Goal: Information Seeking & Learning: Learn about a topic

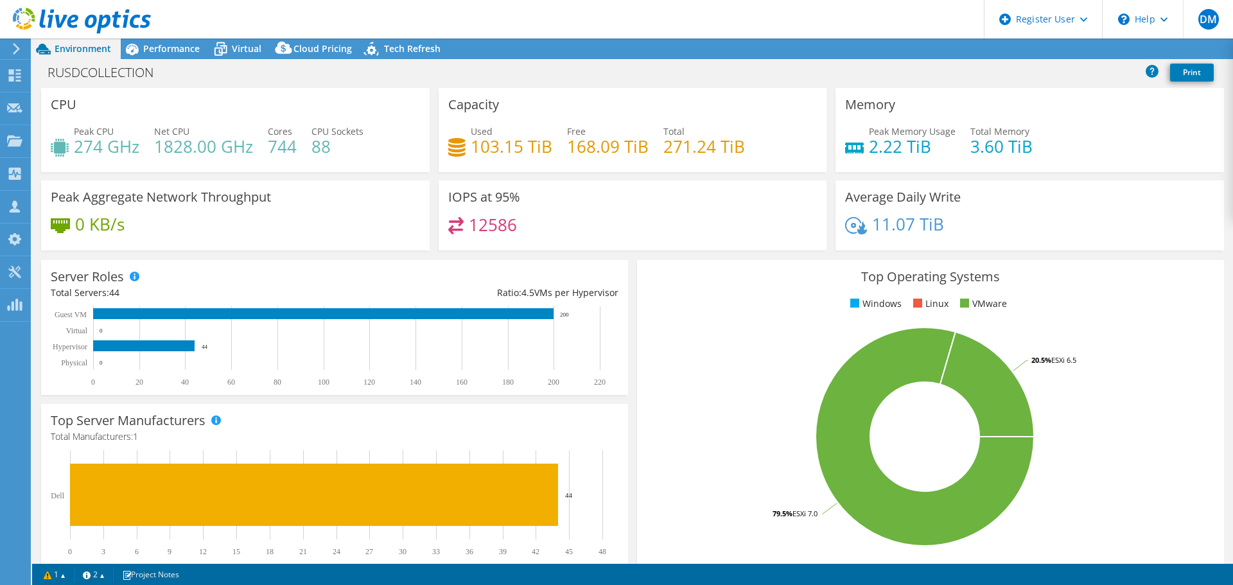
select select "USD"
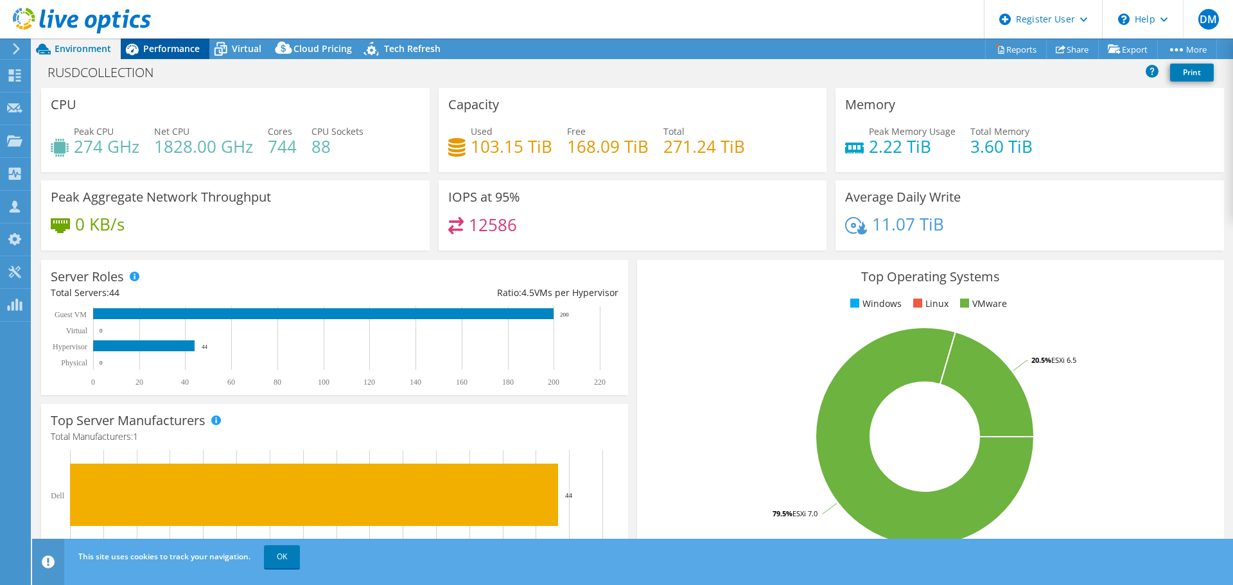
click at [151, 48] on span "Performance" at bounding box center [171, 48] width 57 height 12
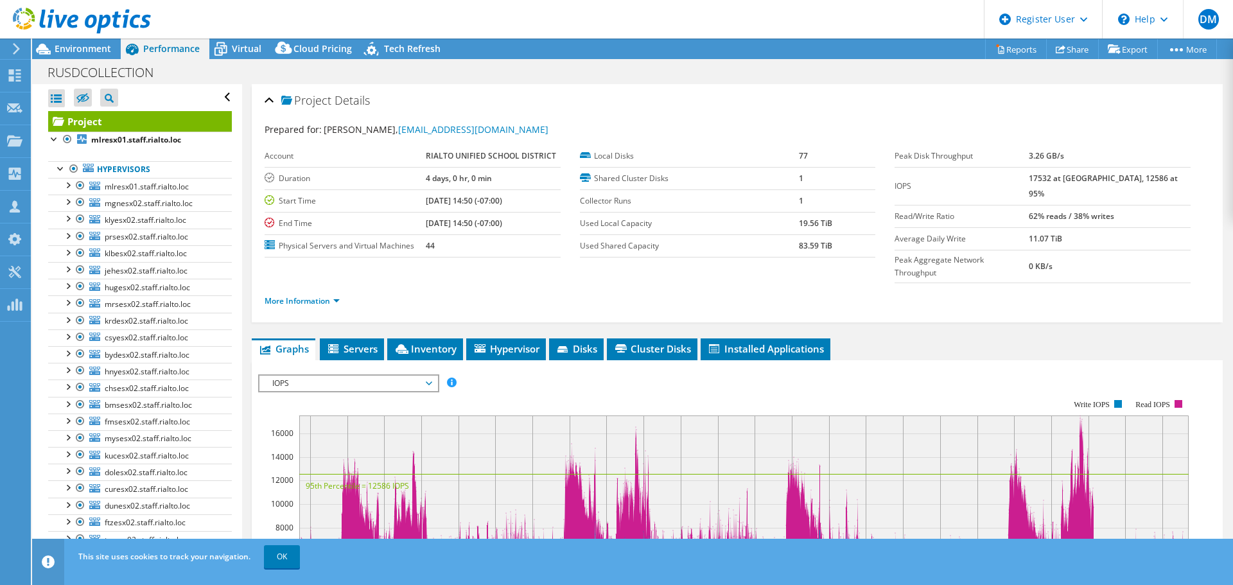
click at [368, 376] on span "IOPS" at bounding box center [348, 383] width 165 height 15
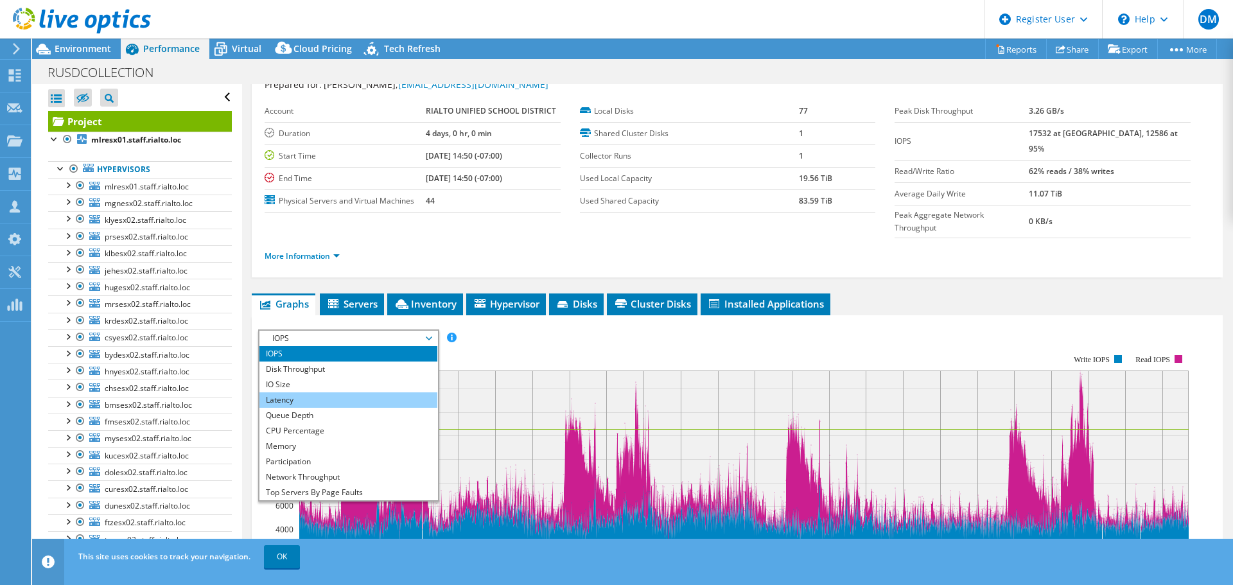
scroll to position [64, 0]
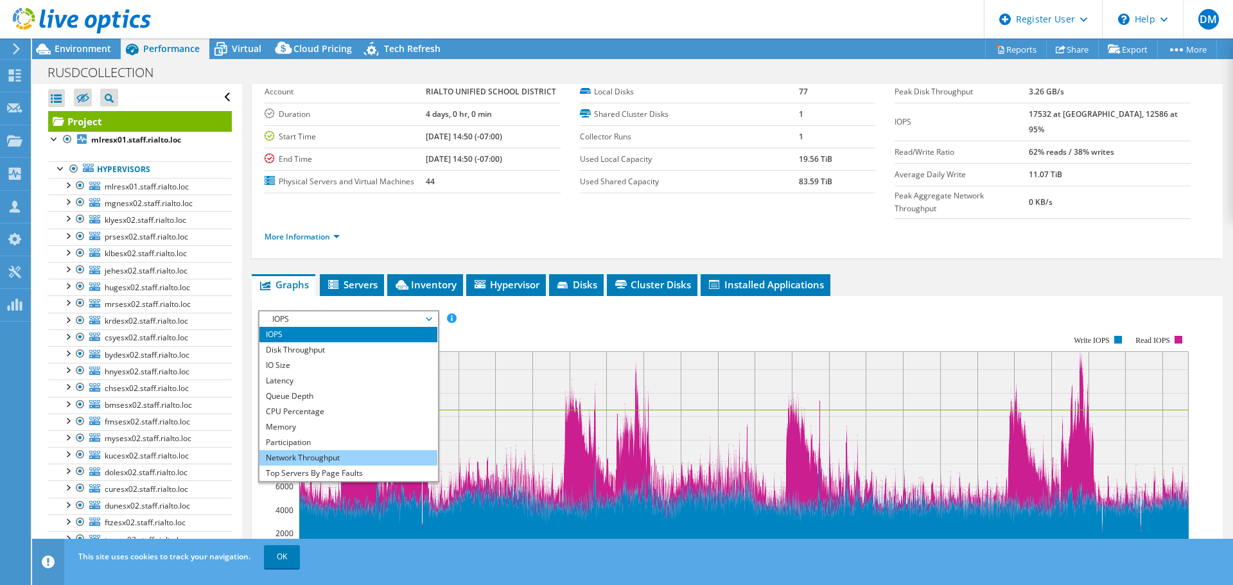
click at [310, 450] on li "Network Throughput" at bounding box center [348, 457] width 178 height 15
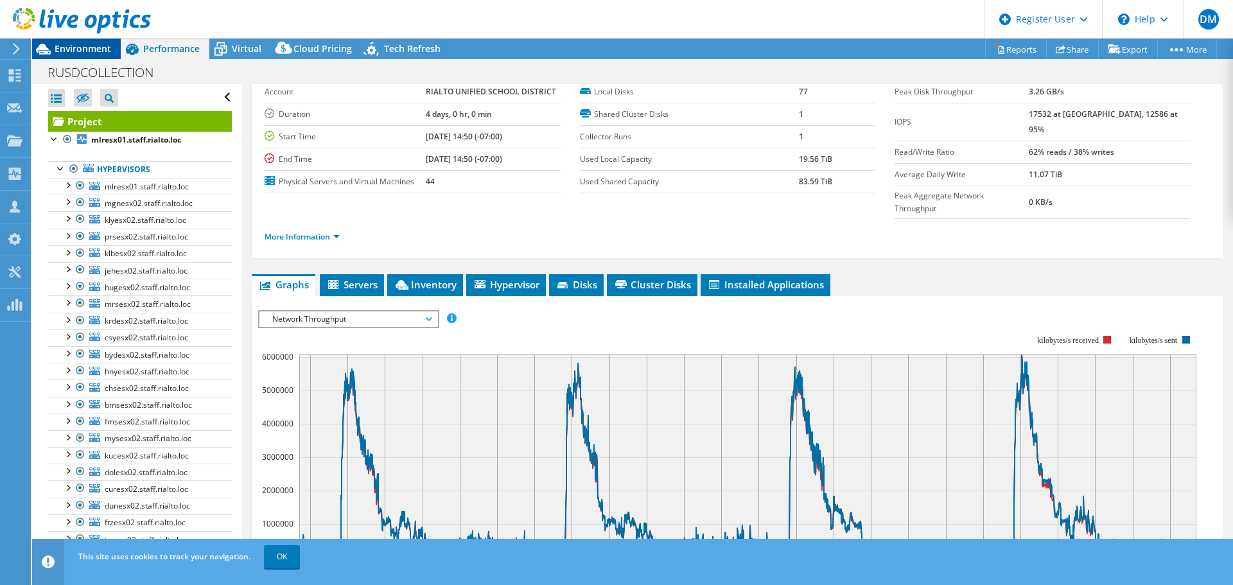
drag, startPoint x: 50, startPoint y: 51, endPoint x: 67, endPoint y: 53, distance: 17.5
click at [54, 51] on icon at bounding box center [43, 49] width 22 height 22
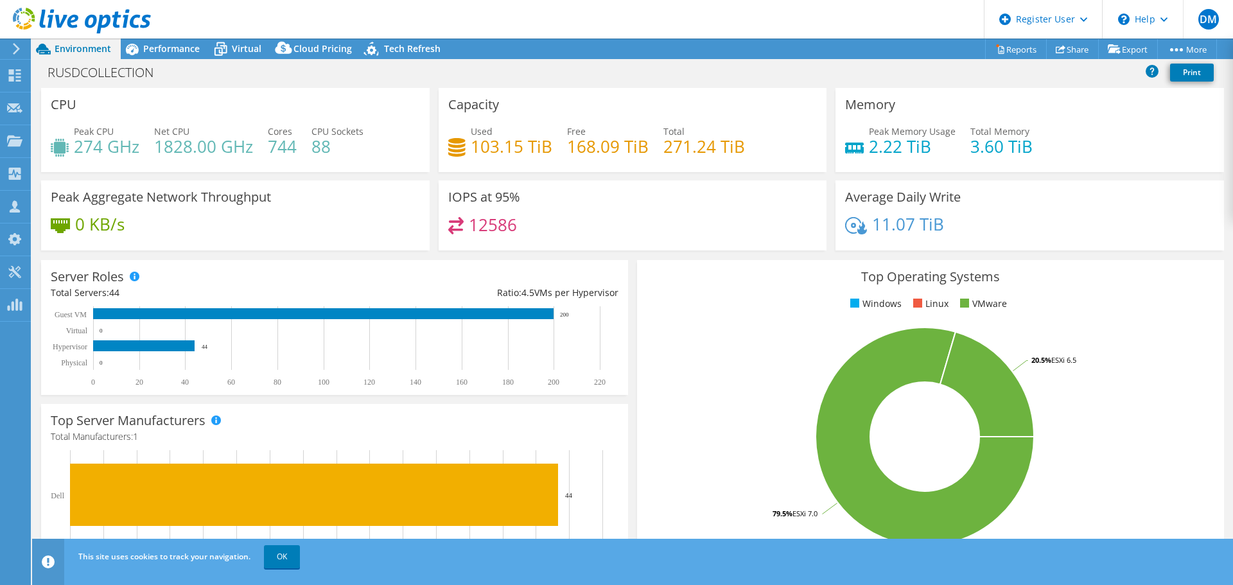
click at [465, 104] on h3 "Capacity" at bounding box center [473, 105] width 51 height 14
click at [246, 42] on div "Virtual" at bounding box center [240, 49] width 62 height 21
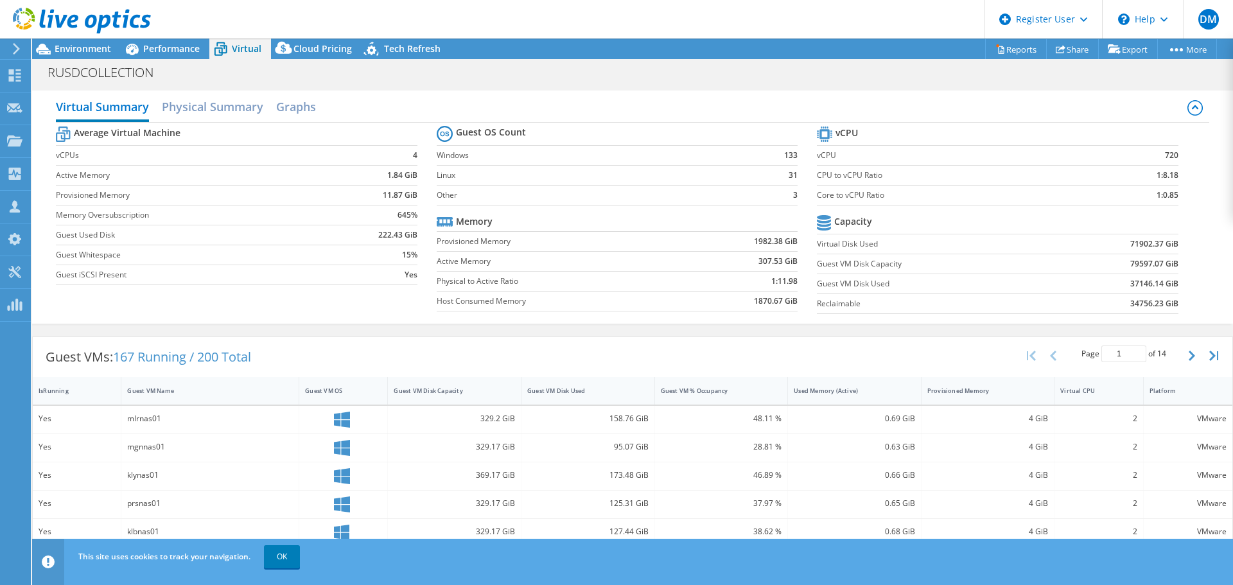
drag, startPoint x: 257, startPoint y: 353, endPoint x: 53, endPoint y: 367, distance: 204.8
click at [25, 366] on div "DM Dell User Dylan Martin Dylan.Martin@dell.com Dell My Profile Log Out \n Help…" at bounding box center [616, 292] width 1233 height 585
click at [53, 358] on div "Guest VMs: 167 Running / 200 Total" at bounding box center [148, 357] width 231 height 40
click at [54, 358] on div "Guest VMs: 167 Running / 200 Total" at bounding box center [148, 357] width 231 height 40
click at [57, 358] on div "Guest VMs: 167 Running / 200 Total" at bounding box center [148, 357] width 231 height 40
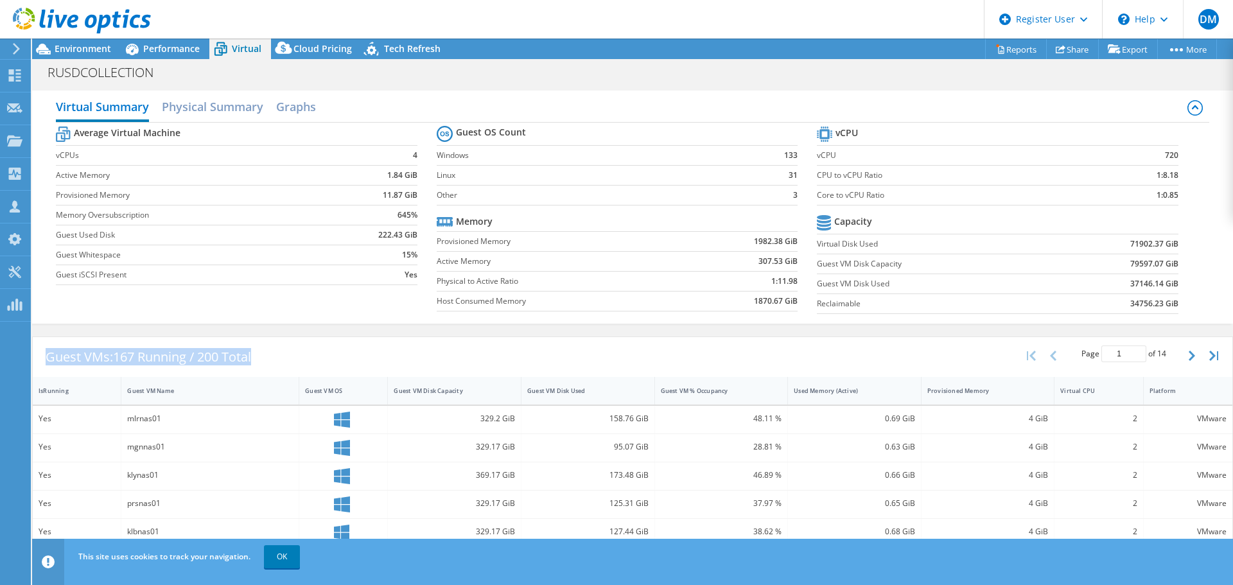
click at [317, 205] on td "Memory Oversubscription" at bounding box center [193, 215] width 275 height 20
click at [200, 42] on div "Performance" at bounding box center [165, 49] width 89 height 21
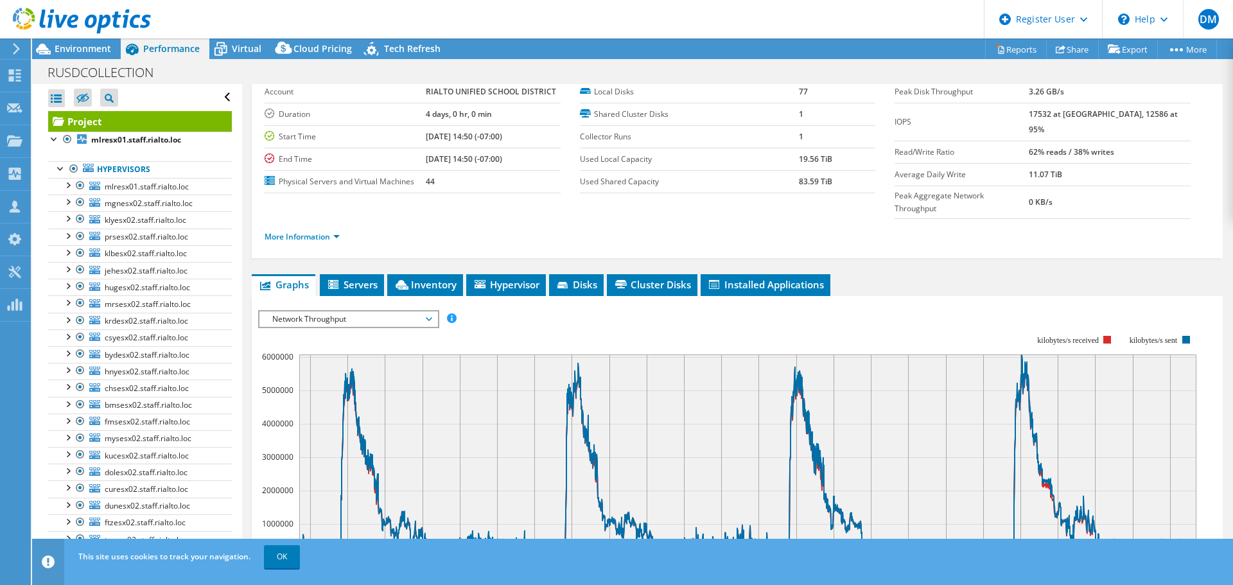
drag, startPoint x: 294, startPoint y: 332, endPoint x: 282, endPoint y: 334, distance: 11.7
click at [282, 351] on text "6000000" at bounding box center [277, 356] width 31 height 11
click at [61, 165] on div at bounding box center [61, 167] width 13 height 13
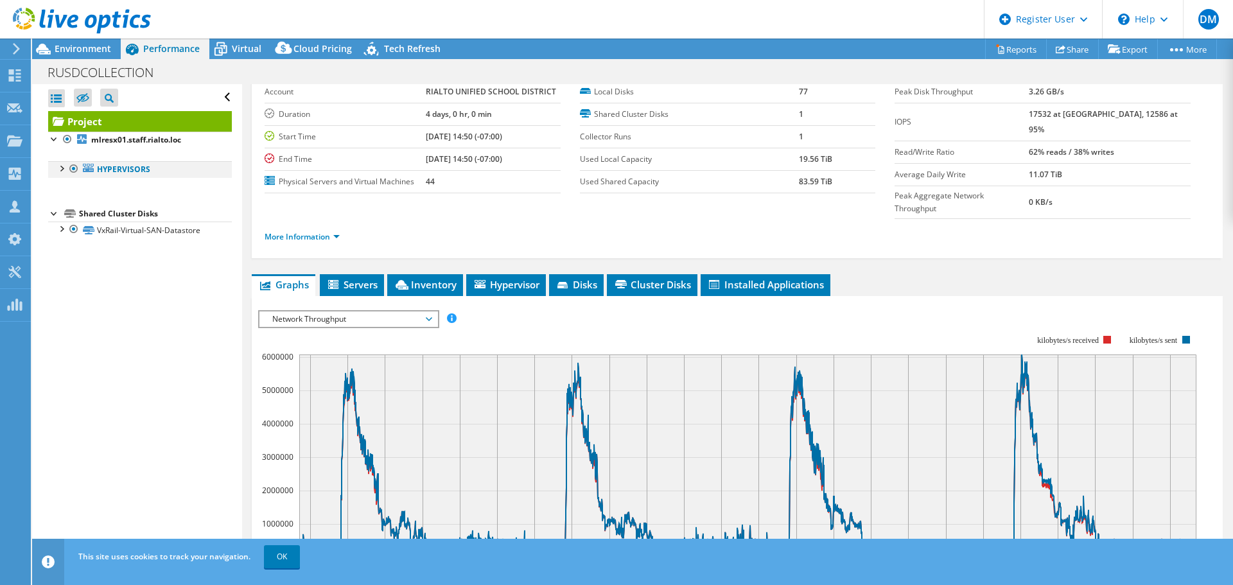
click at [60, 170] on div at bounding box center [61, 167] width 13 height 13
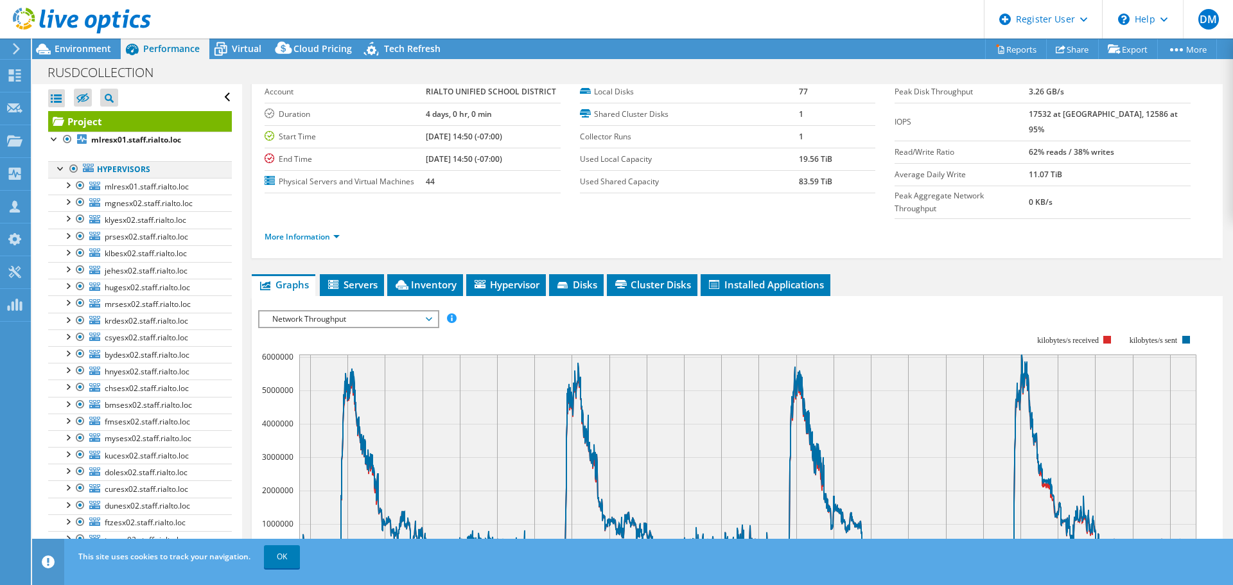
click at [60, 165] on div at bounding box center [61, 167] width 13 height 13
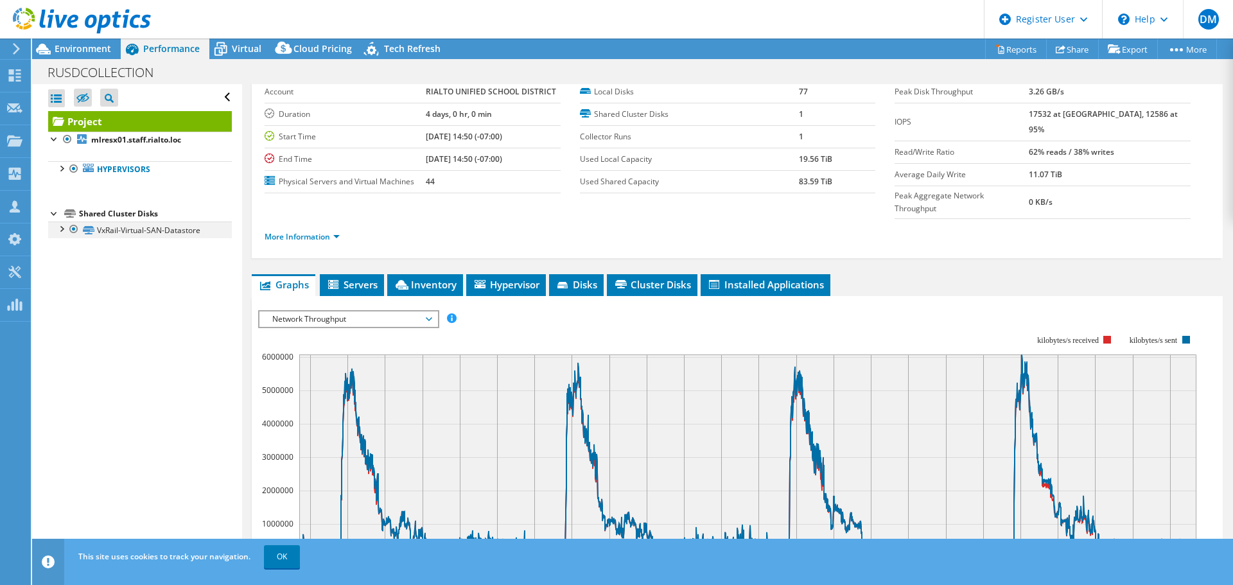
click at [62, 231] on div at bounding box center [61, 228] width 13 height 13
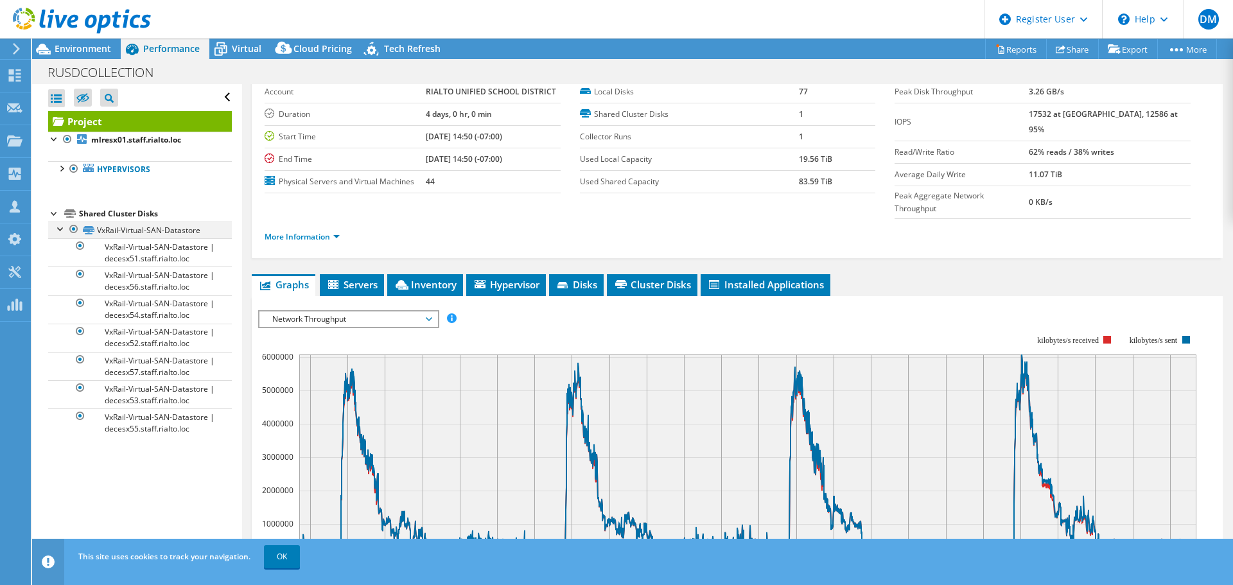
click at [63, 227] on div at bounding box center [61, 228] width 13 height 13
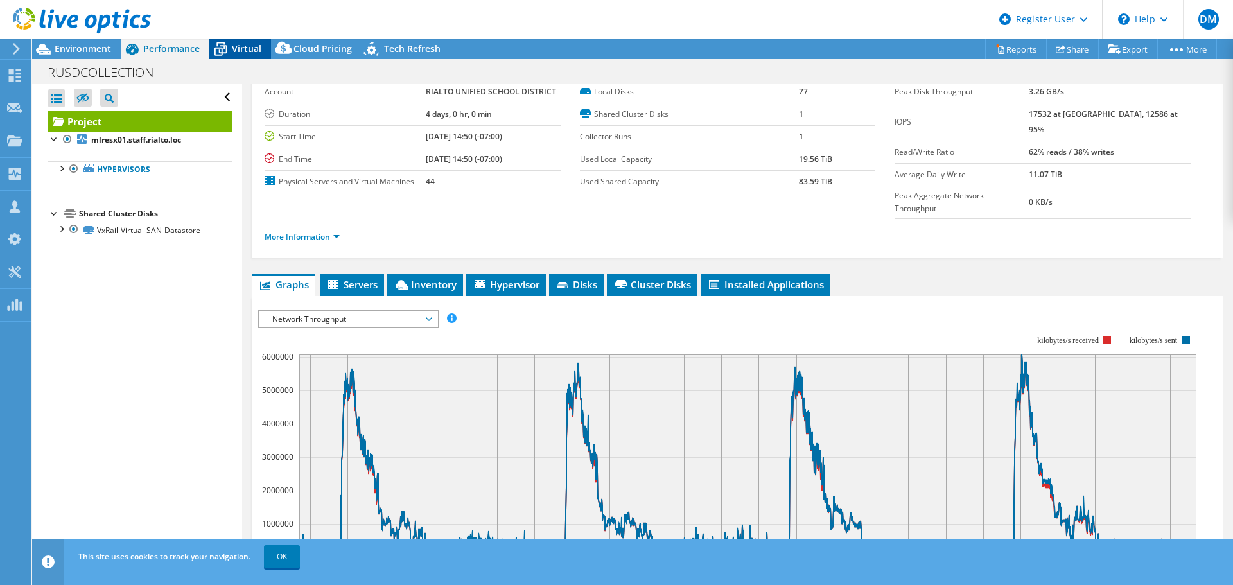
click at [255, 48] on span "Virtual" at bounding box center [247, 48] width 30 height 12
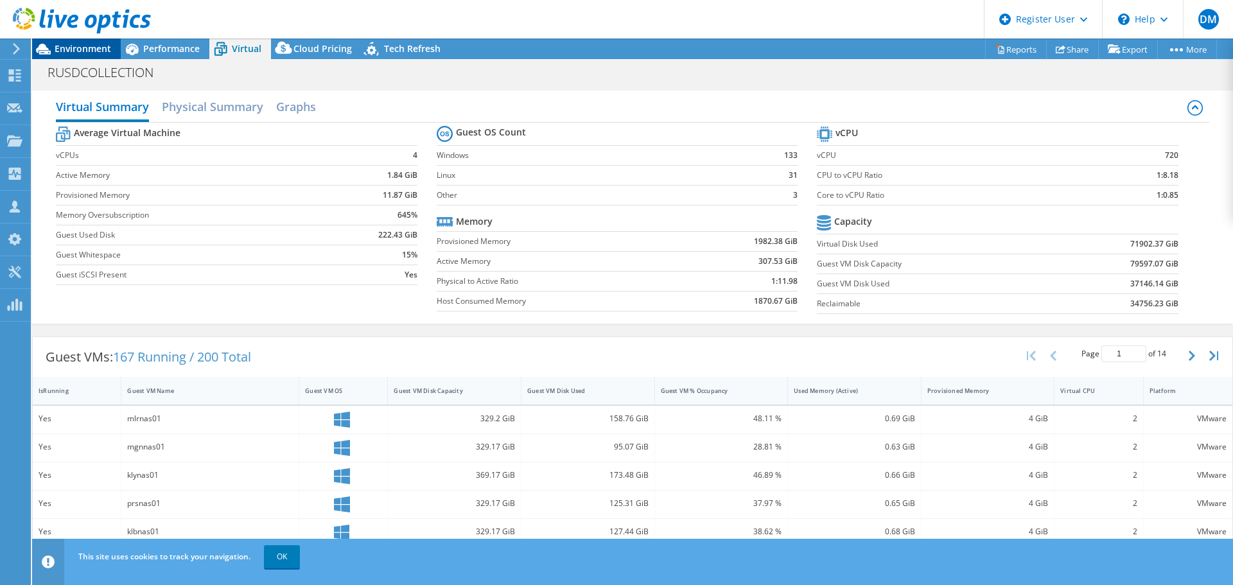
click at [104, 48] on span "Environment" at bounding box center [83, 48] width 57 height 12
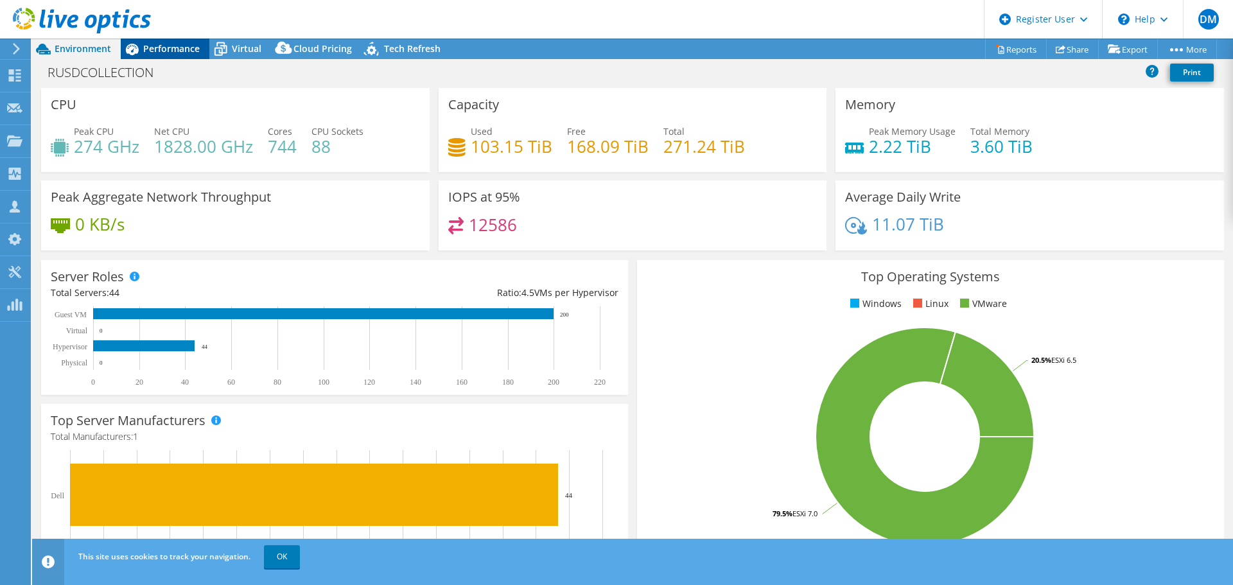
click at [188, 43] on span "Performance" at bounding box center [171, 48] width 57 height 12
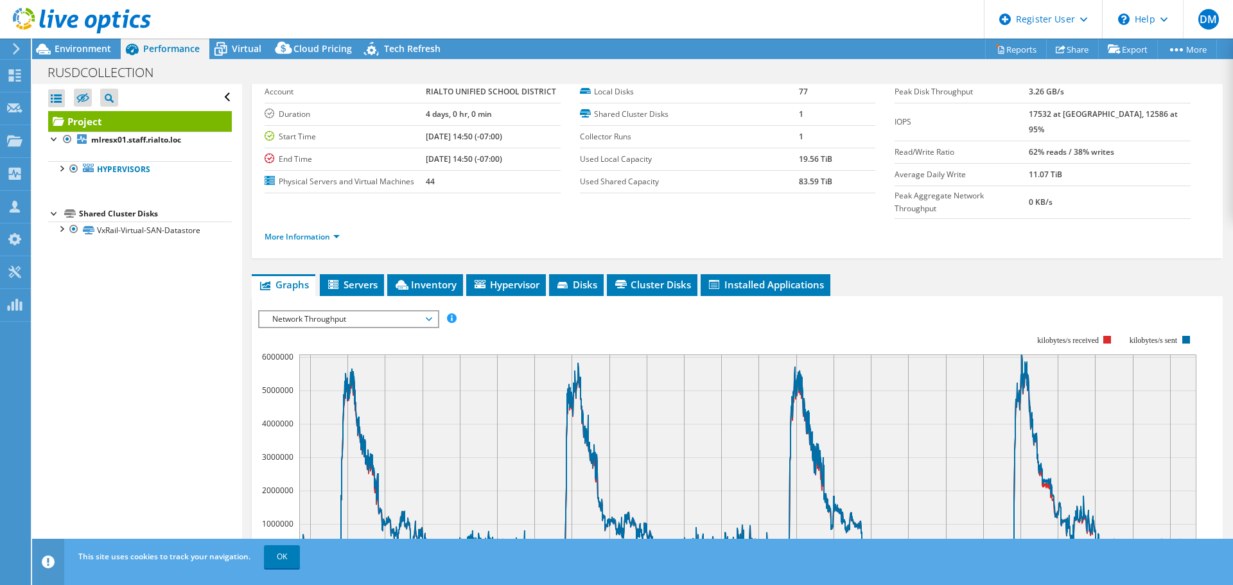
click at [387, 149] on td "End Time" at bounding box center [345, 159] width 161 height 22
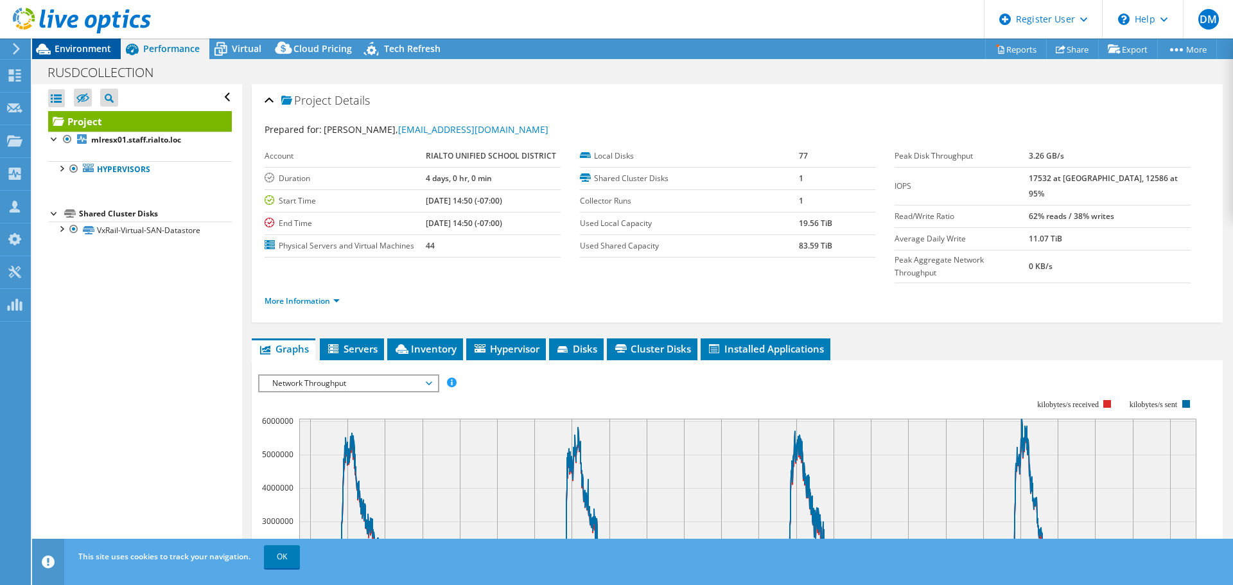
click at [99, 51] on span "Environment" at bounding box center [83, 48] width 57 height 12
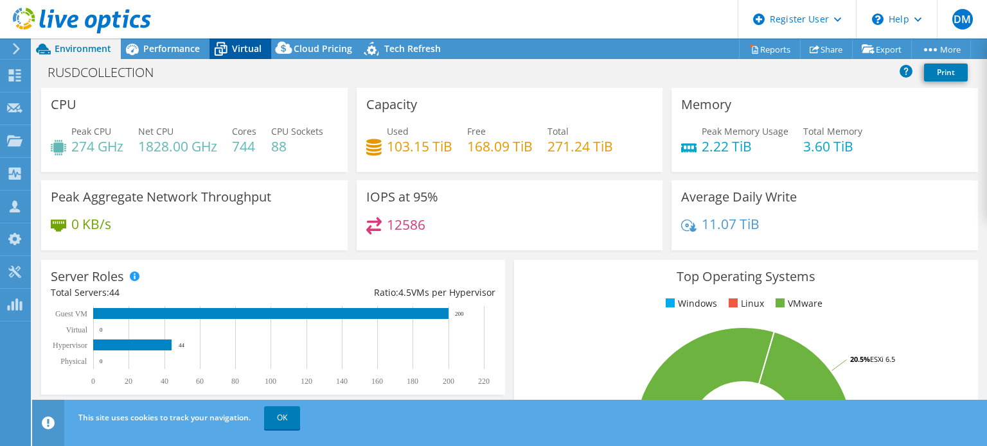
click at [241, 53] on div "Virtual" at bounding box center [240, 49] width 62 height 21
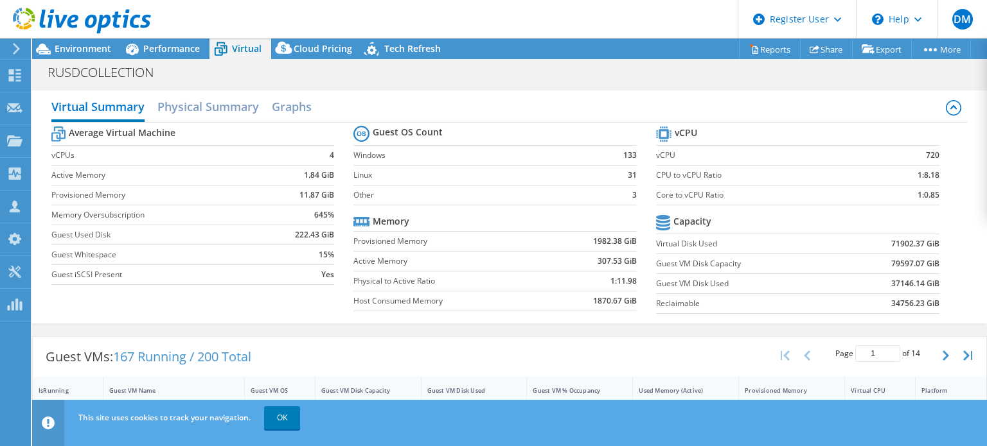
click at [439, 85] on div "Virtual Summary Physical Summary Graphs Average Virtual Machine vCPUs 4 Active …" at bounding box center [509, 207] width 954 height 246
click at [107, 57] on div "Environment" at bounding box center [76, 49] width 89 height 21
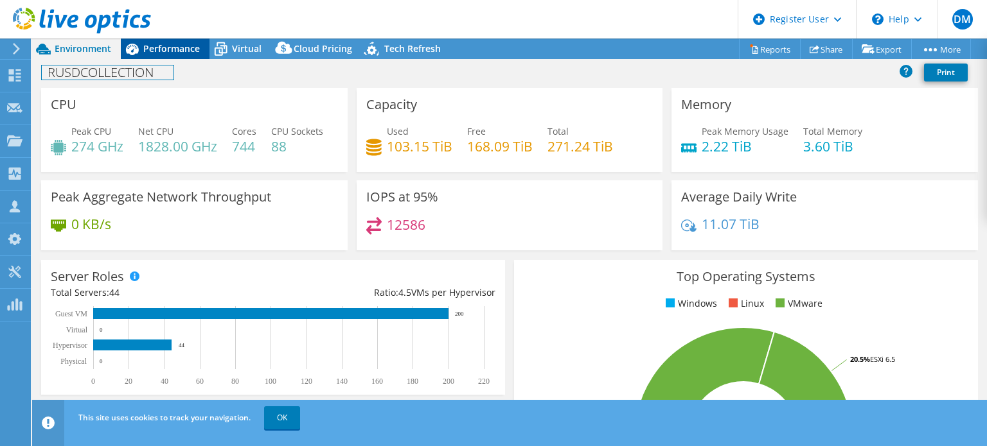
click at [153, 57] on div "Project Actions Project Actions Reports Share Export vSAN ReadyNode Sizer" at bounding box center [509, 243] width 954 height 408
click at [153, 52] on span "Performance" at bounding box center [171, 48] width 57 height 12
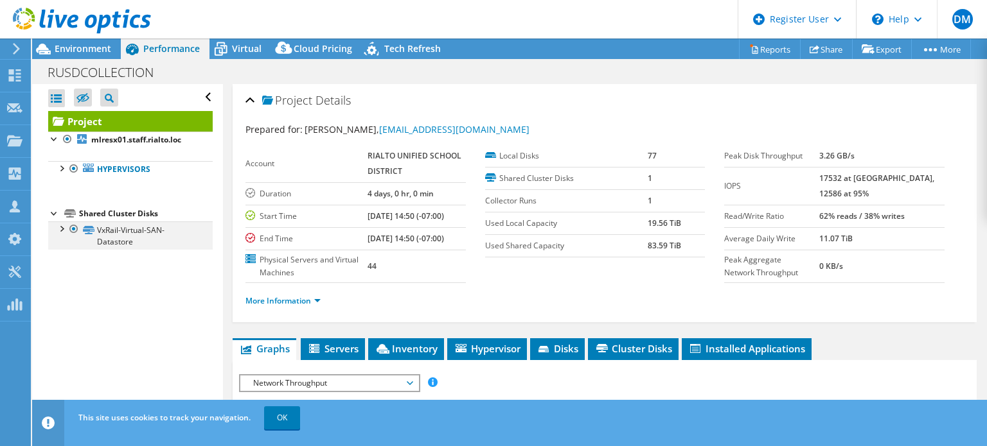
drag, startPoint x: 153, startPoint y: 52, endPoint x: 60, endPoint y: 233, distance: 202.8
click at [61, 231] on div at bounding box center [61, 228] width 13 height 13
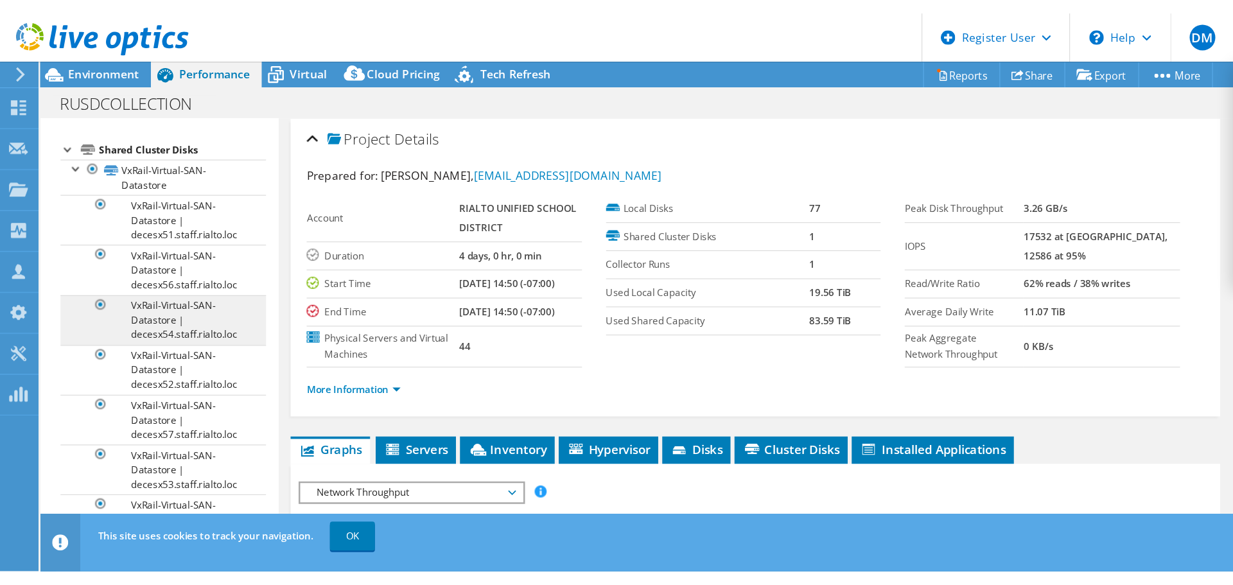
scroll to position [122, 0]
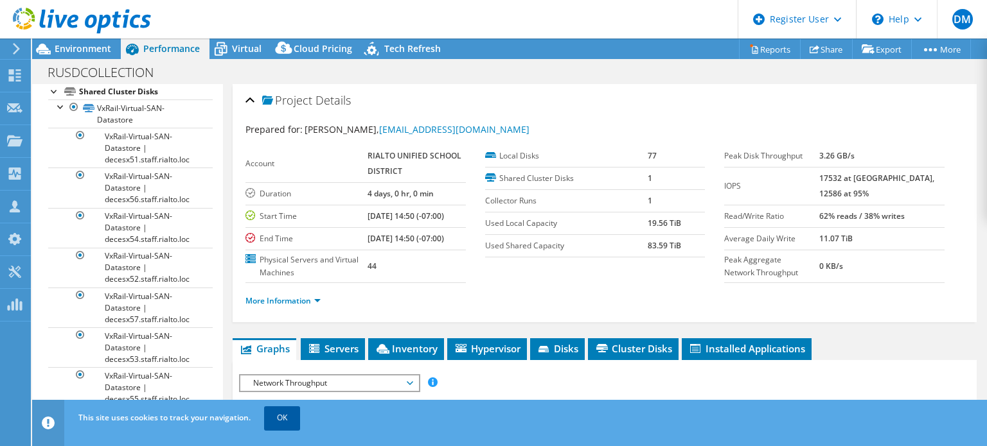
drag, startPoint x: 279, startPoint y: 417, endPoint x: 272, endPoint y: 410, distance: 9.5
click at [279, 417] on link "OK" at bounding box center [282, 418] width 36 height 23
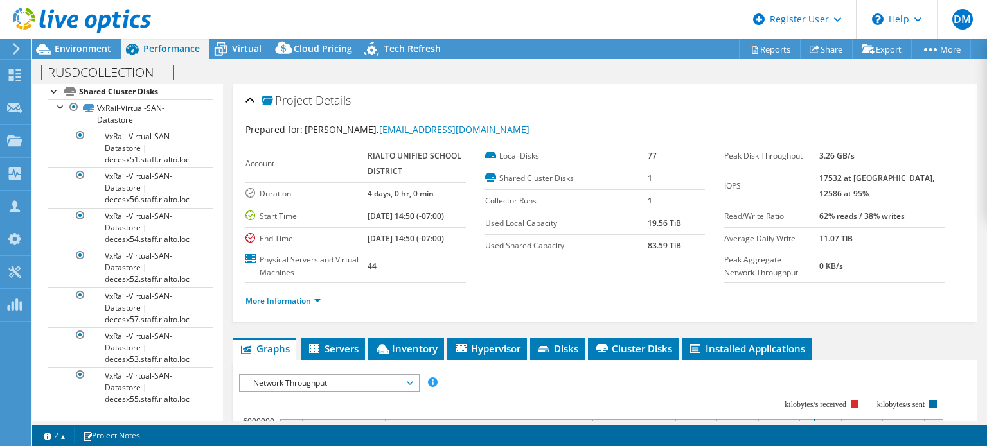
click at [92, 59] on div "RUSDCOLLECTION Print" at bounding box center [509, 71] width 954 height 25
click at [93, 57] on div "Environment" at bounding box center [76, 49] width 89 height 21
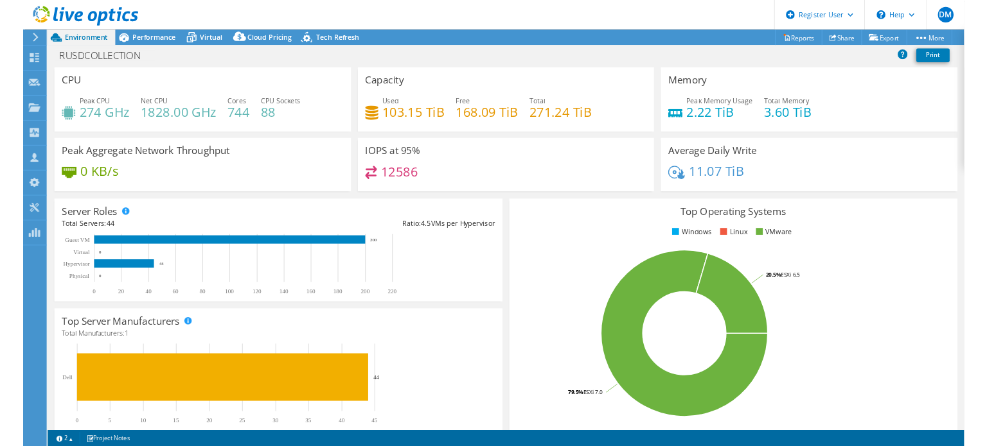
scroll to position [0, 0]
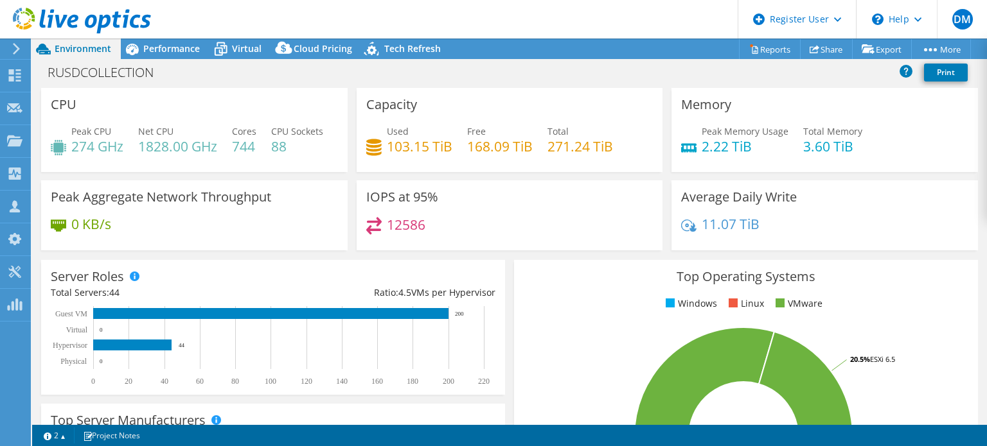
drag, startPoint x: 611, startPoint y: 249, endPoint x: 597, endPoint y: 277, distance: 31.6
click at [611, 249] on div "IOPS at 95% 12586" at bounding box center [509, 215] width 306 height 70
drag, startPoint x: 593, startPoint y: 154, endPoint x: 609, endPoint y: 144, distance: 18.2
click at [593, 154] on h4 "271.24 TiB" at bounding box center [580, 146] width 66 height 14
click at [233, 53] on span "Virtual" at bounding box center [247, 48] width 30 height 12
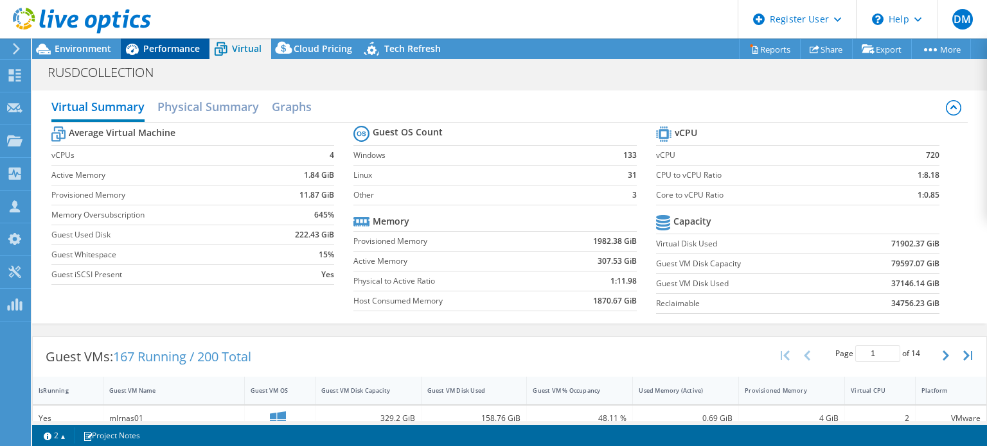
click at [190, 57] on div "Performance" at bounding box center [165, 49] width 89 height 21
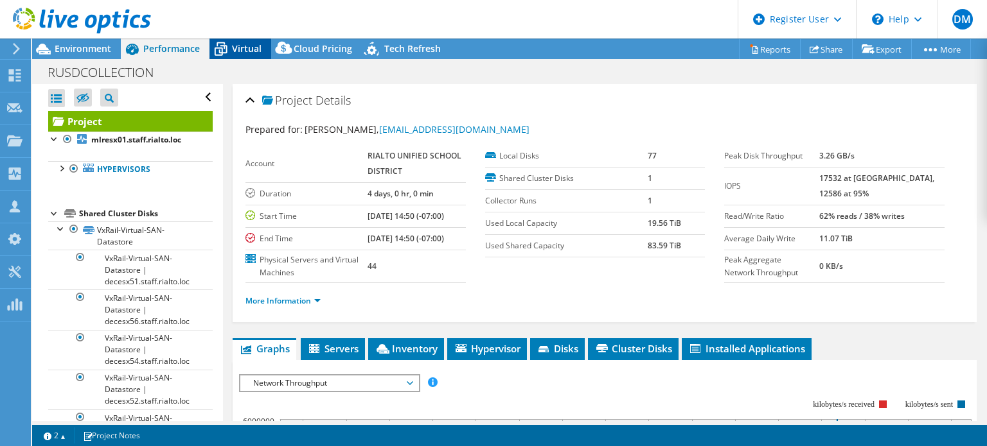
click at [227, 49] on icon at bounding box center [220, 49] width 22 height 22
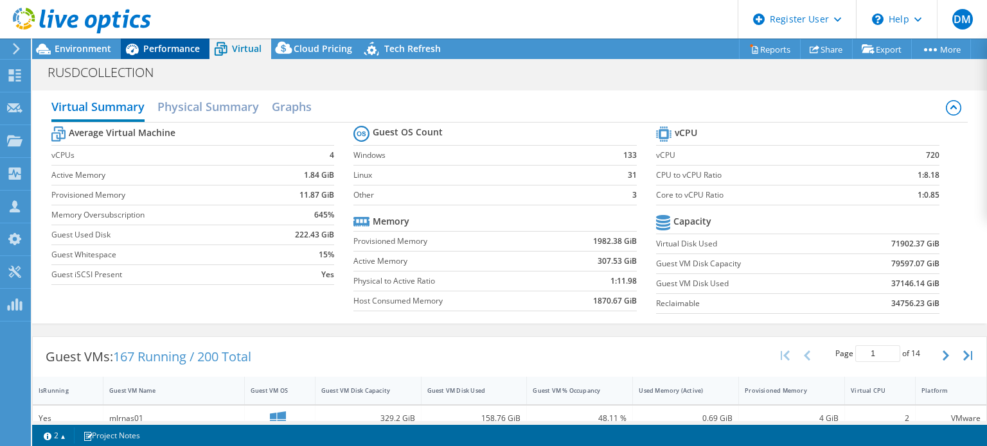
drag, startPoint x: 206, startPoint y: 48, endPoint x: 198, endPoint y: 51, distance: 8.1
click at [204, 48] on div "Performance" at bounding box center [165, 49] width 89 height 21
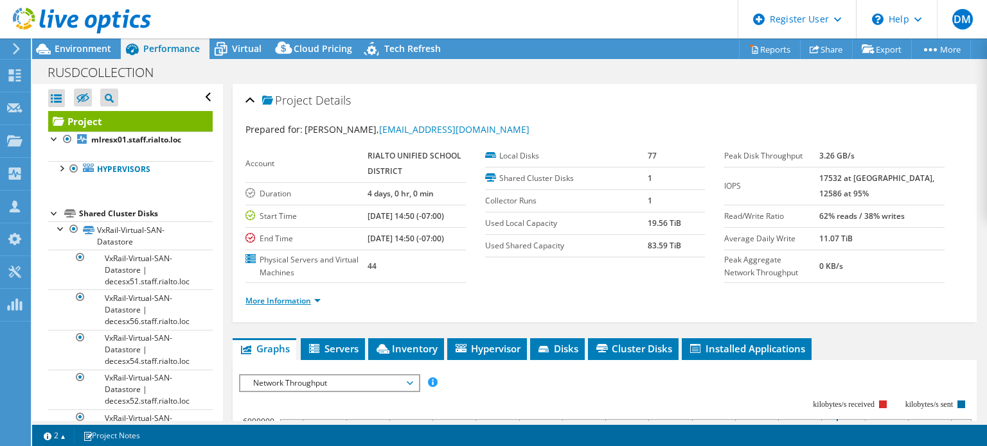
click at [297, 301] on link "More Information" at bounding box center [282, 300] width 75 height 11
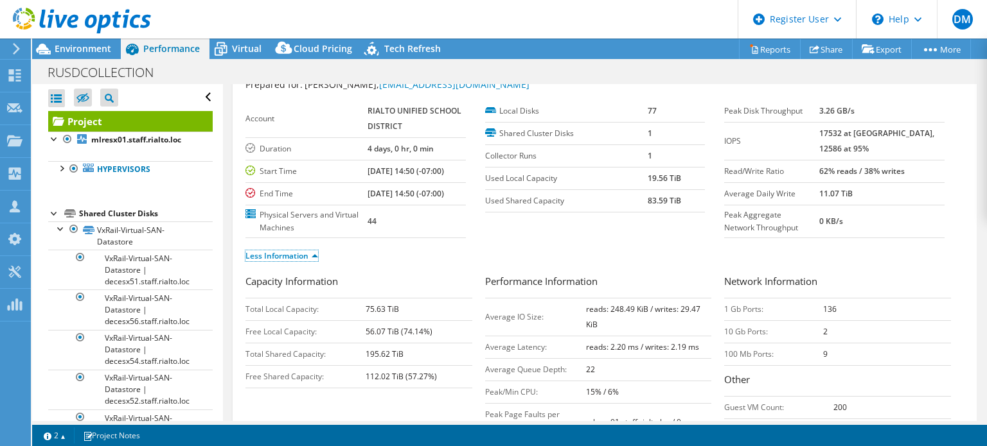
scroll to position [64, 0]
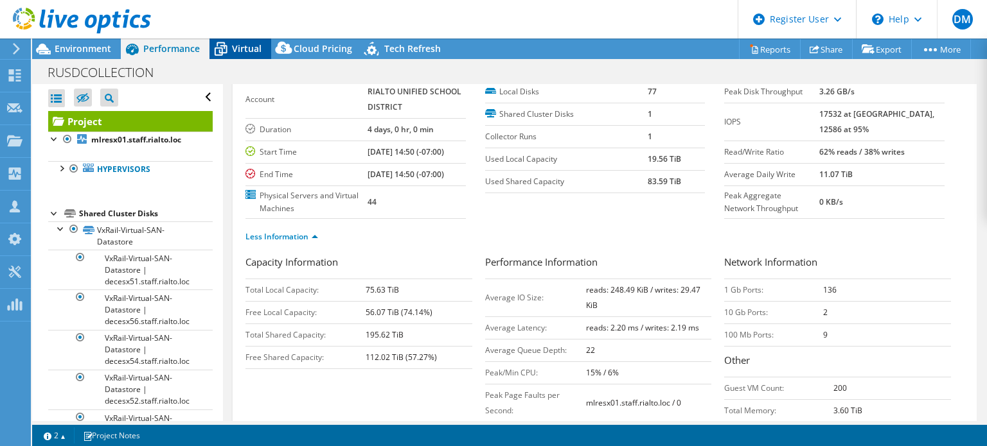
click at [234, 46] on span "Virtual" at bounding box center [247, 48] width 30 height 12
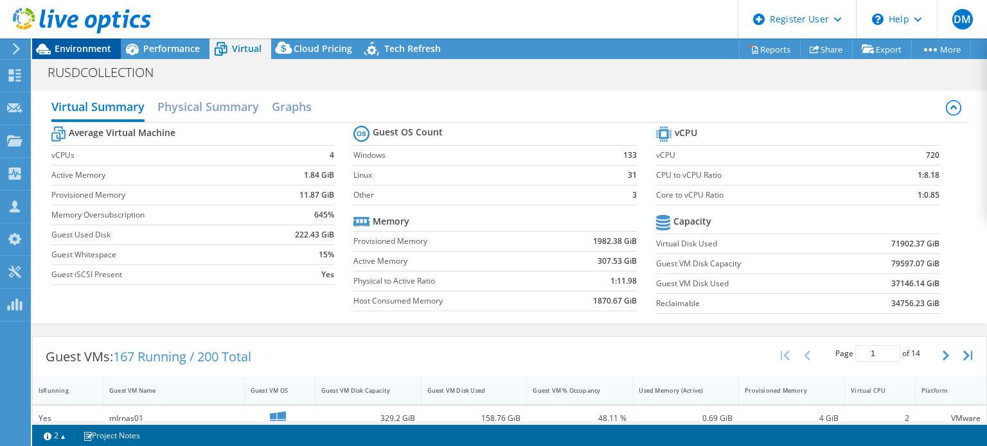
click at [89, 49] on span "Environment" at bounding box center [83, 48] width 57 height 12
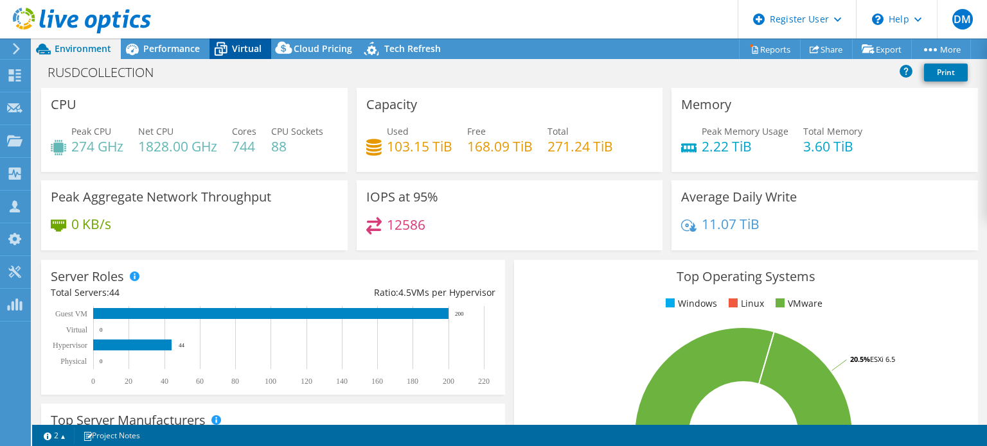
click at [233, 49] on span "Virtual" at bounding box center [247, 48] width 30 height 12
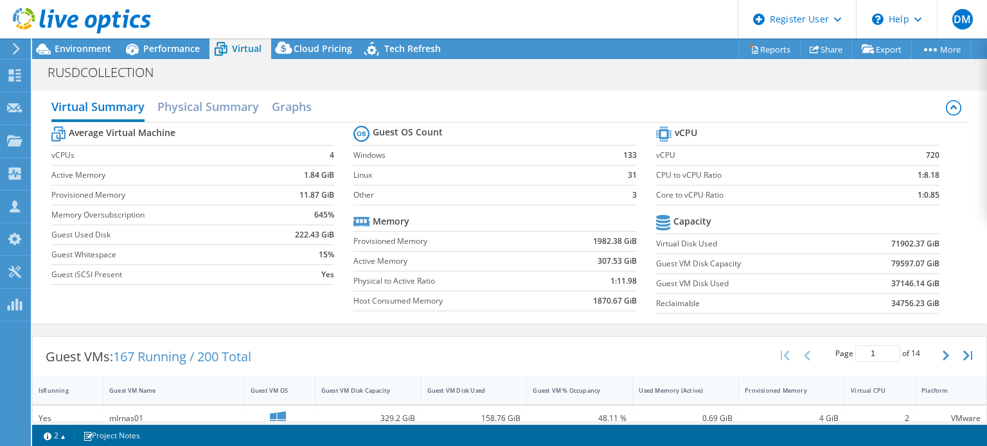
click at [75, 37] on div at bounding box center [75, 21] width 151 height 43
click at [77, 43] on span "Environment" at bounding box center [83, 48] width 57 height 12
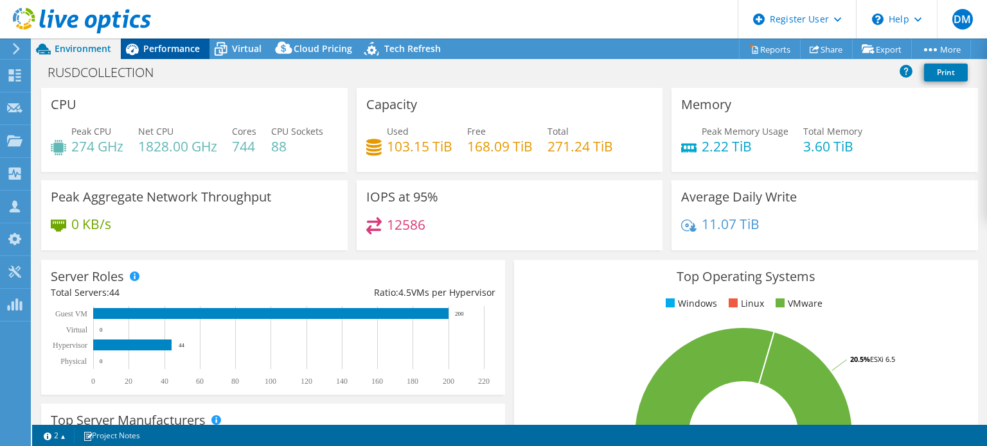
click at [155, 50] on span "Performance" at bounding box center [171, 48] width 57 height 12
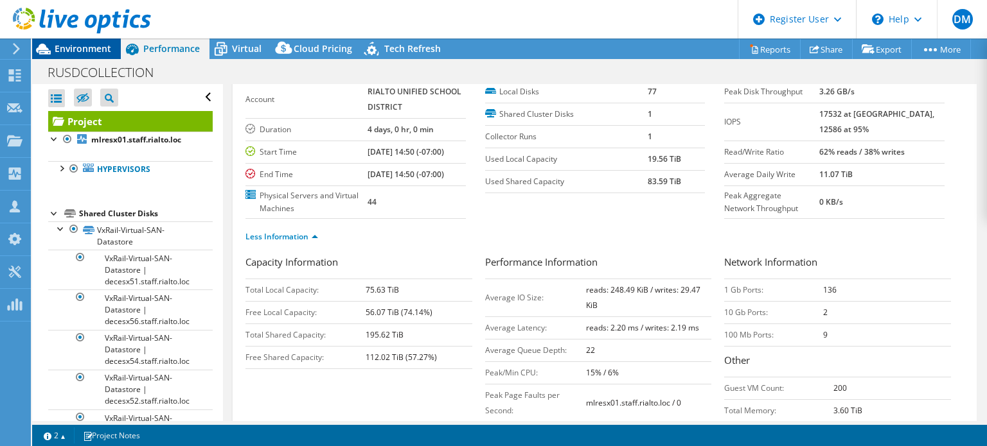
click at [87, 53] on span "Environment" at bounding box center [83, 48] width 57 height 12
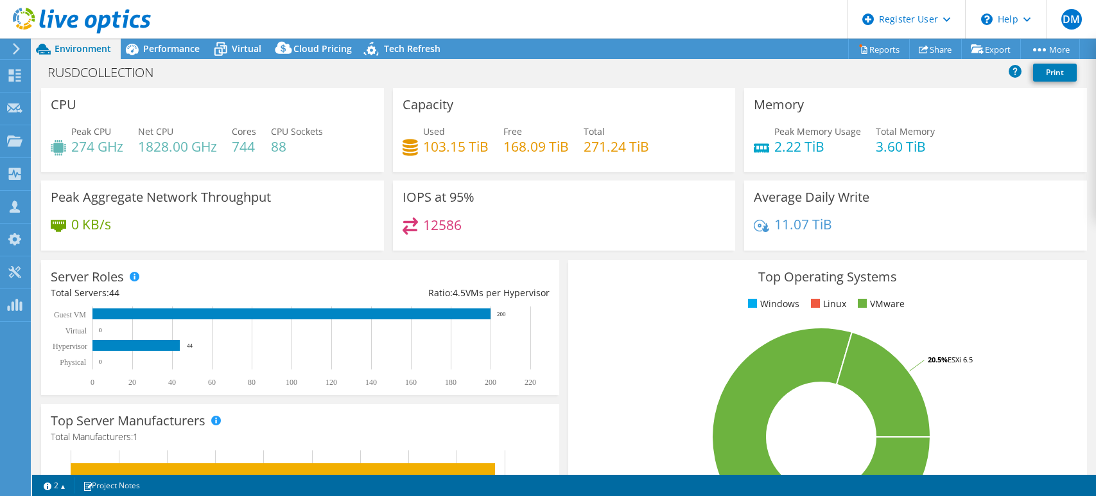
select select "USD"
